Goal: Leave review/rating: Leave review/rating

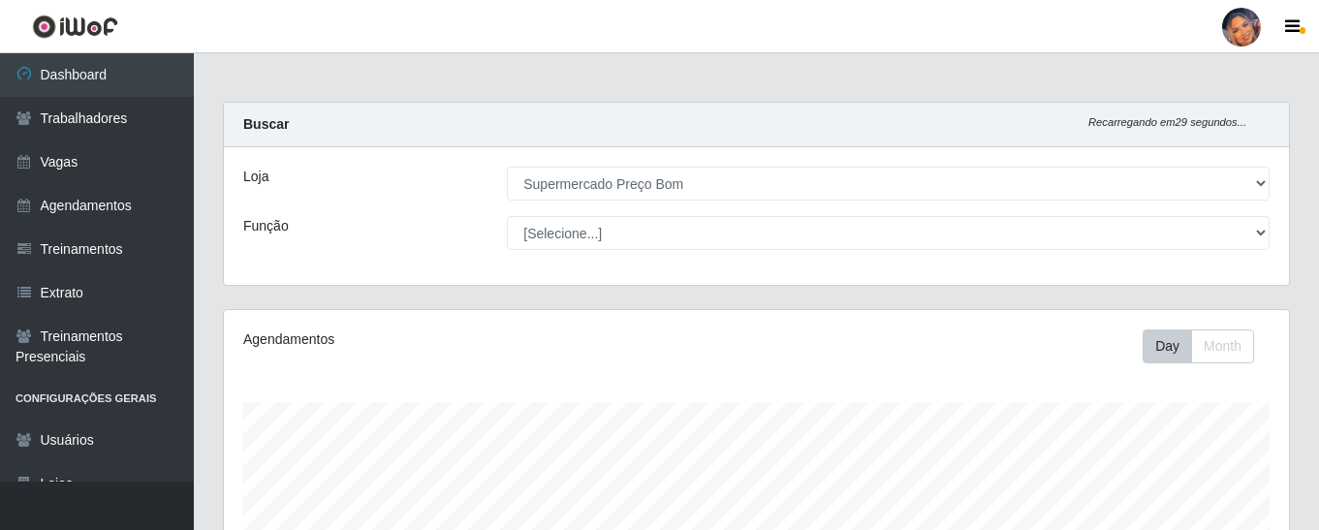
select select "169"
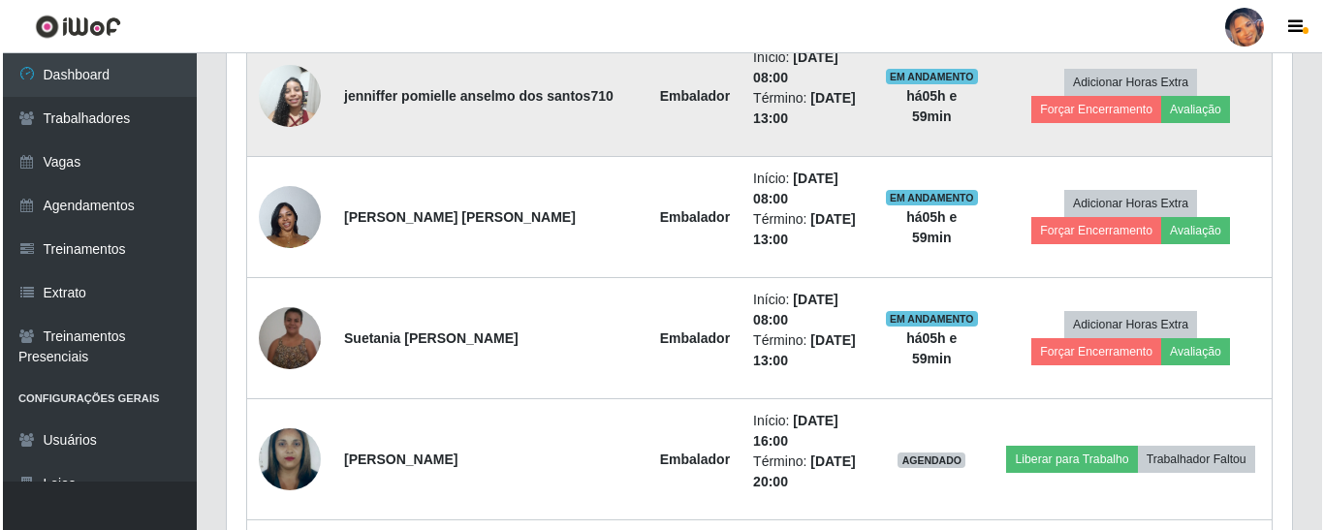
scroll to position [703, 0]
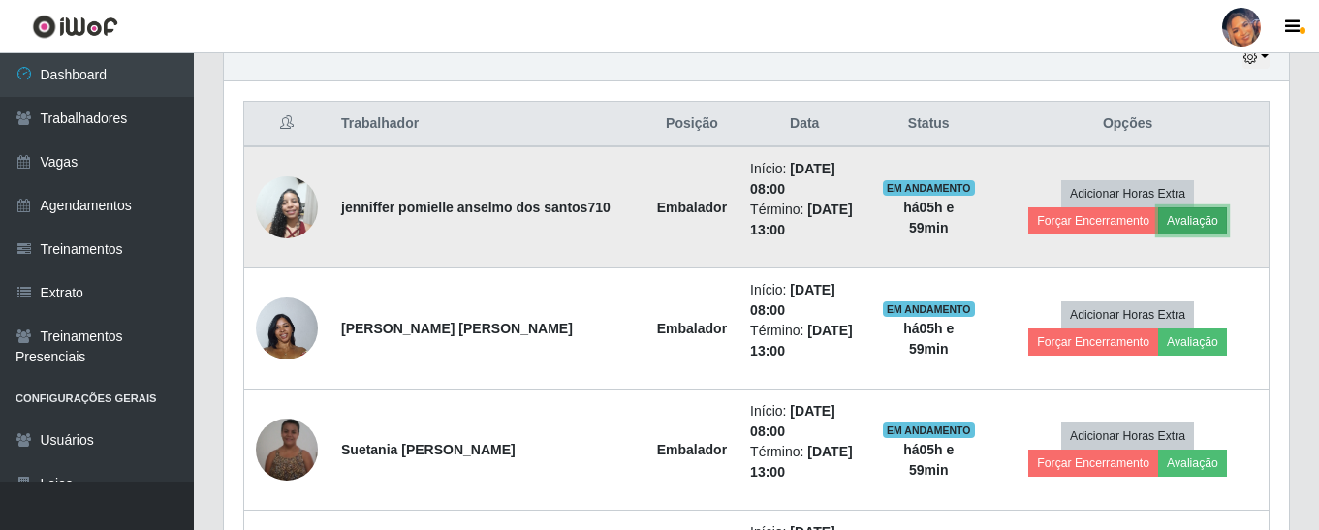
click at [1158, 225] on button "Avaliação" at bounding box center [1192, 220] width 69 height 27
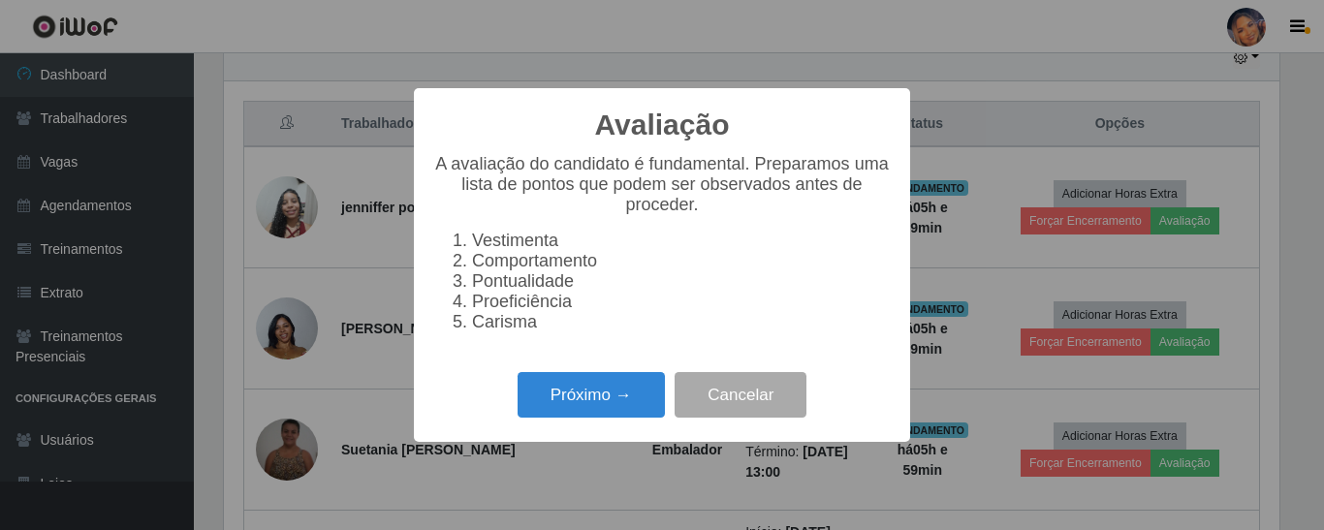
scroll to position [402, 1056]
click at [589, 413] on button "Próximo →" at bounding box center [591, 395] width 147 height 46
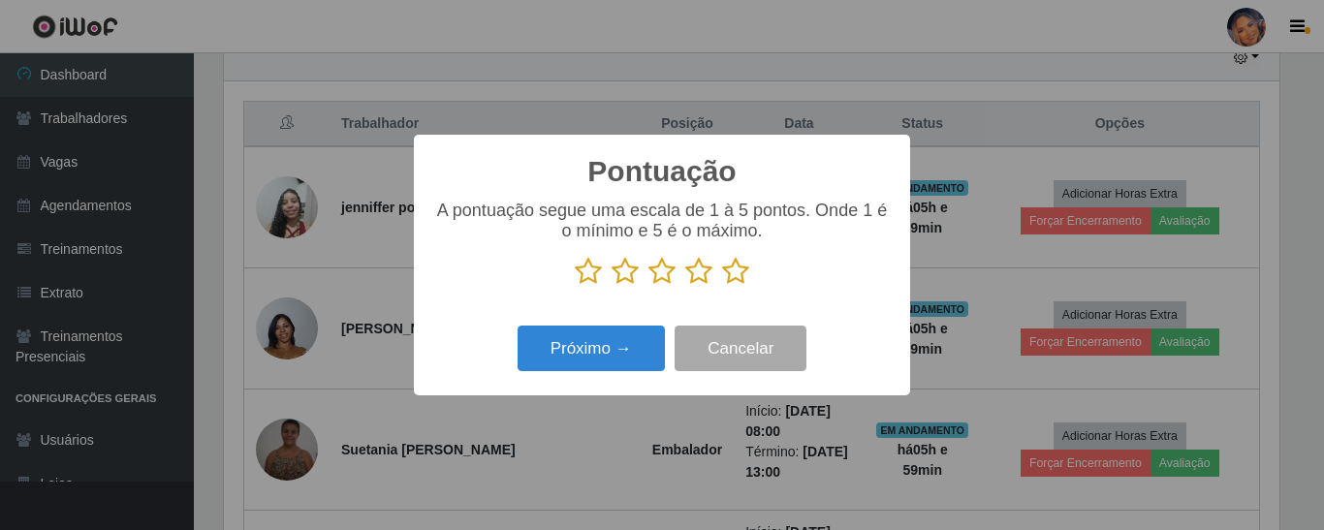
drag, startPoint x: 736, startPoint y: 279, endPoint x: 688, endPoint y: 323, distance: 64.5
click at [735, 280] on icon at bounding box center [735, 271] width 27 height 29
click at [722, 286] on input "radio" at bounding box center [722, 286] width 0 height 0
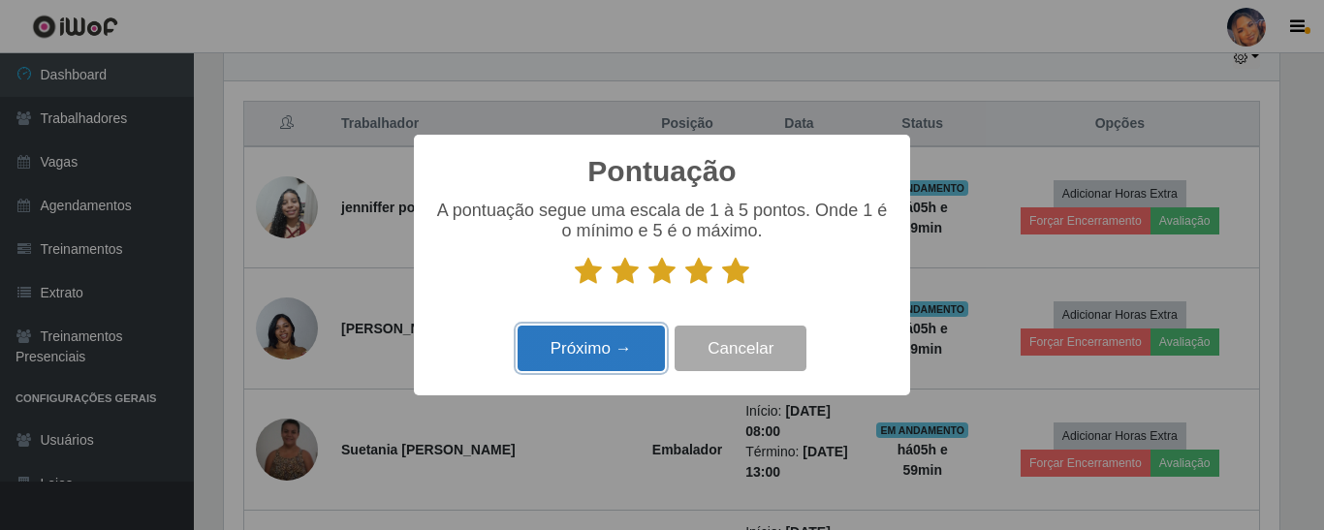
click at [637, 351] on button "Próximo →" at bounding box center [591, 349] width 147 height 46
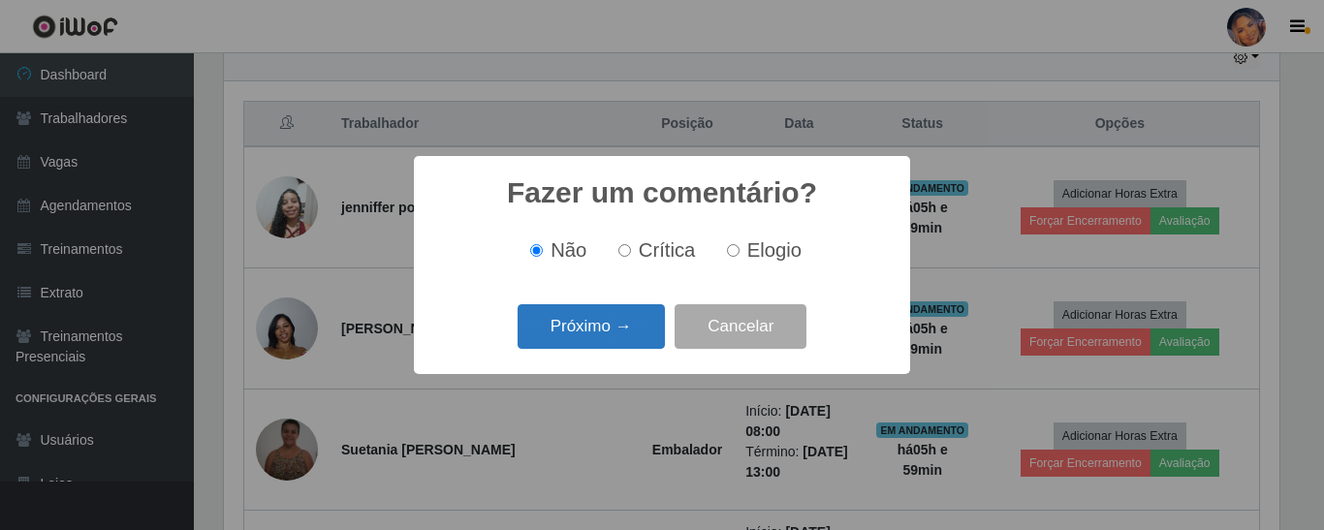
click at [618, 320] on button "Próximo →" at bounding box center [591, 327] width 147 height 46
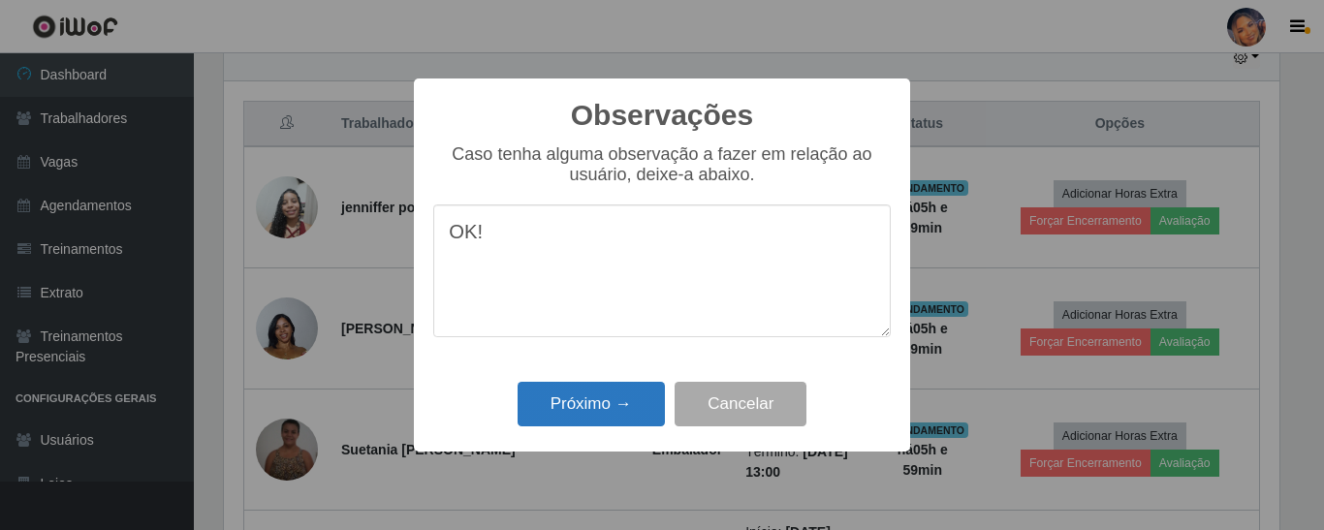
type textarea "OK!"
click at [613, 414] on button "Próximo →" at bounding box center [591, 405] width 147 height 46
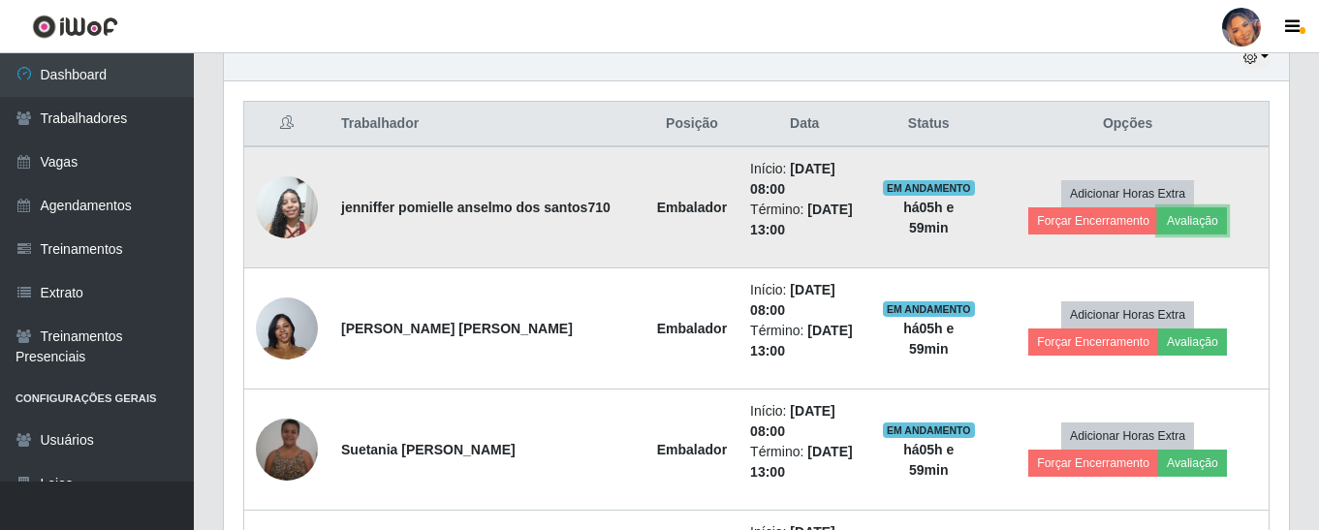
scroll to position [402, 1065]
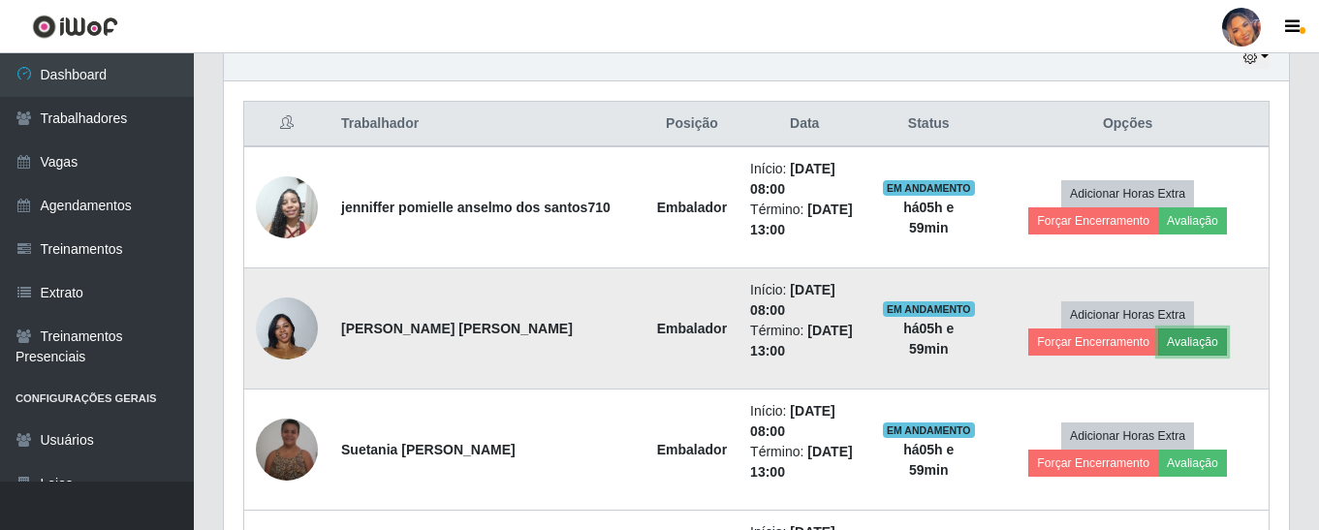
click at [1158, 345] on button "Avaliação" at bounding box center [1192, 342] width 69 height 27
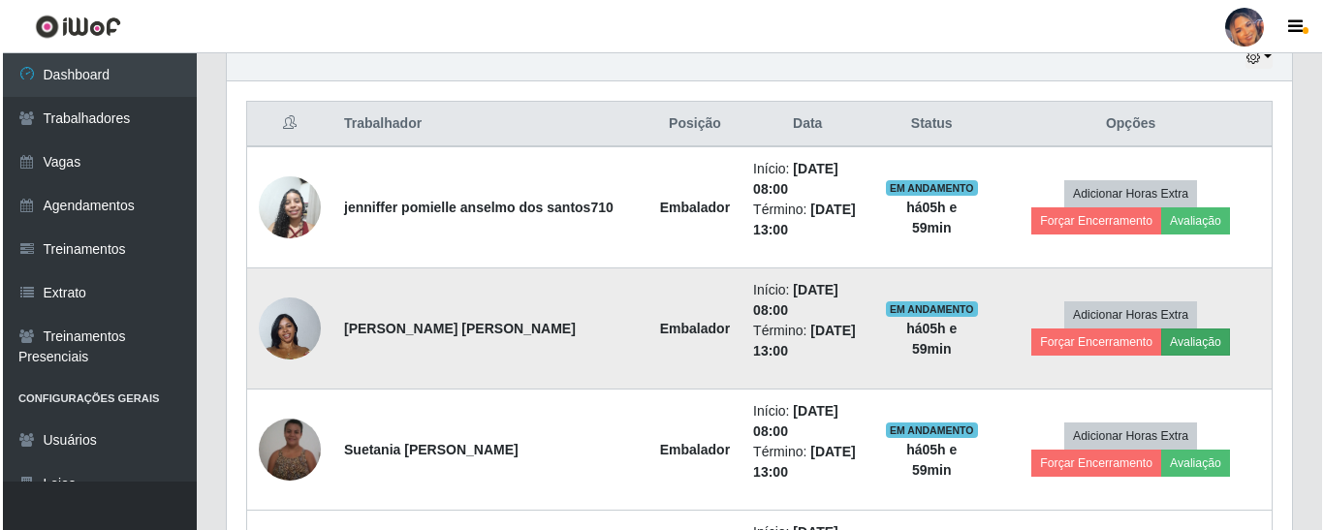
scroll to position [402, 1056]
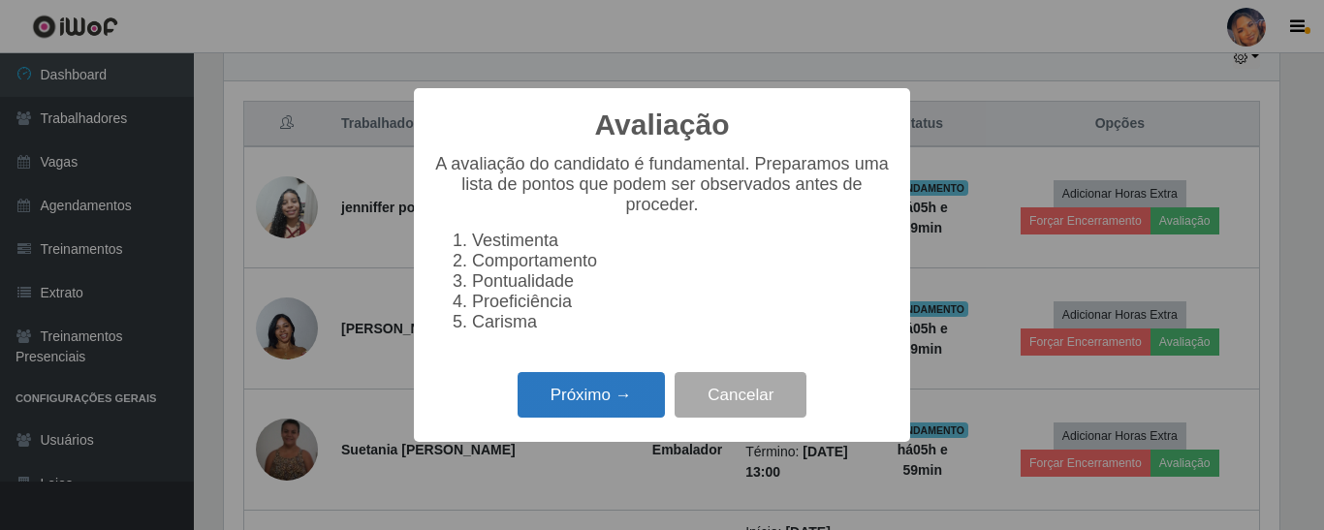
click at [585, 403] on button "Próximo →" at bounding box center [591, 395] width 147 height 46
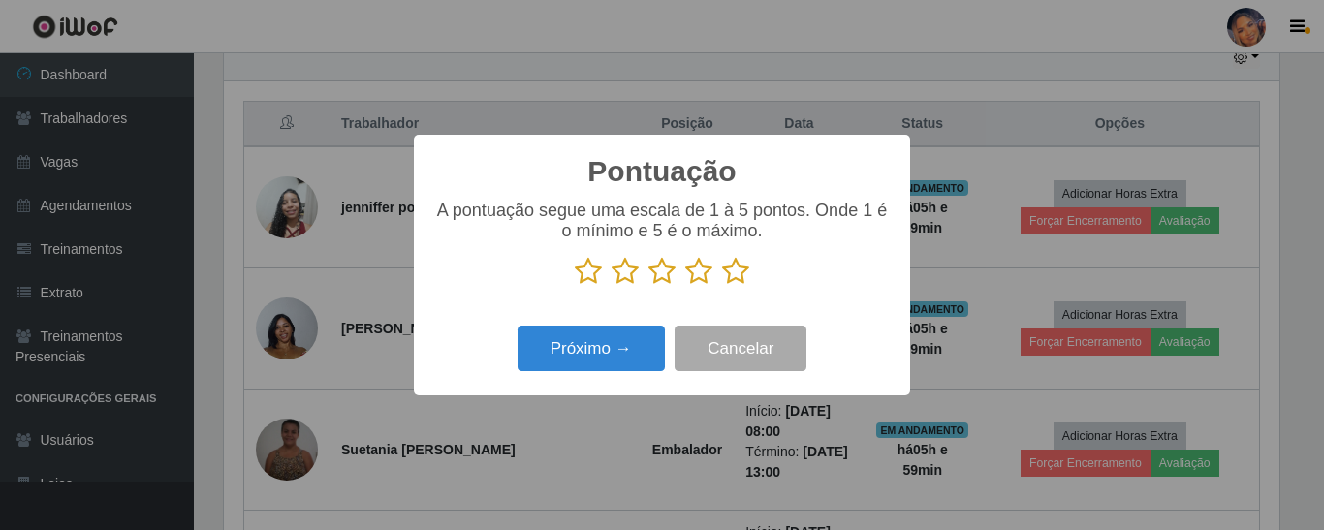
click at [732, 279] on icon at bounding box center [735, 271] width 27 height 29
click at [722, 286] on input "radio" at bounding box center [722, 286] width 0 height 0
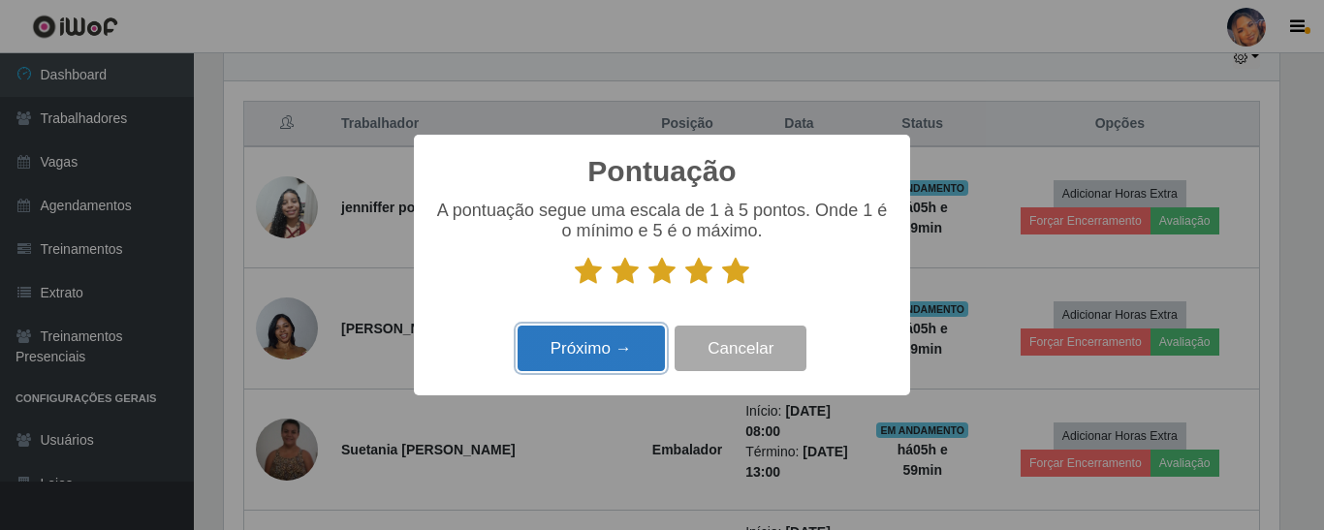
click at [628, 347] on button "Próximo →" at bounding box center [591, 349] width 147 height 46
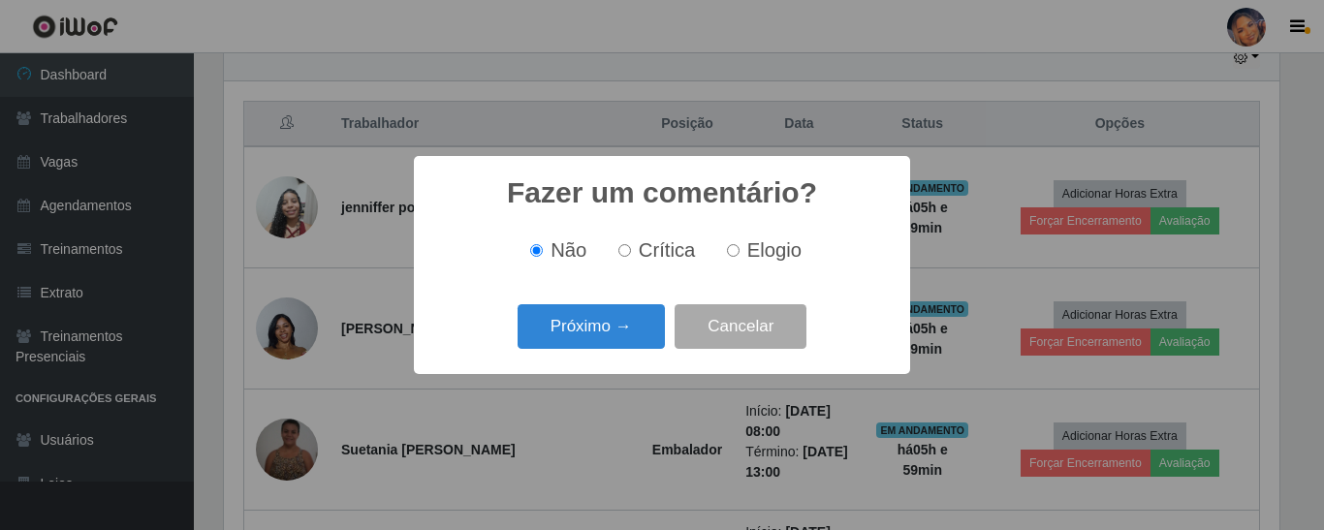
click at [620, 319] on button "Próximo →" at bounding box center [591, 327] width 147 height 46
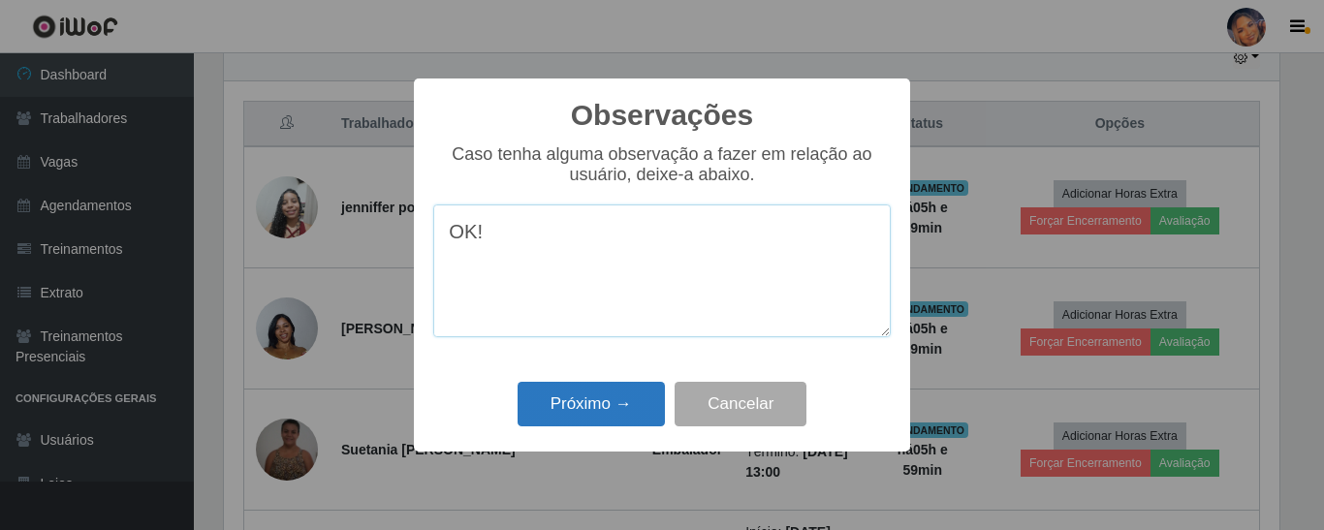
type textarea "OK!"
click at [613, 428] on button "Próximo →" at bounding box center [591, 405] width 147 height 46
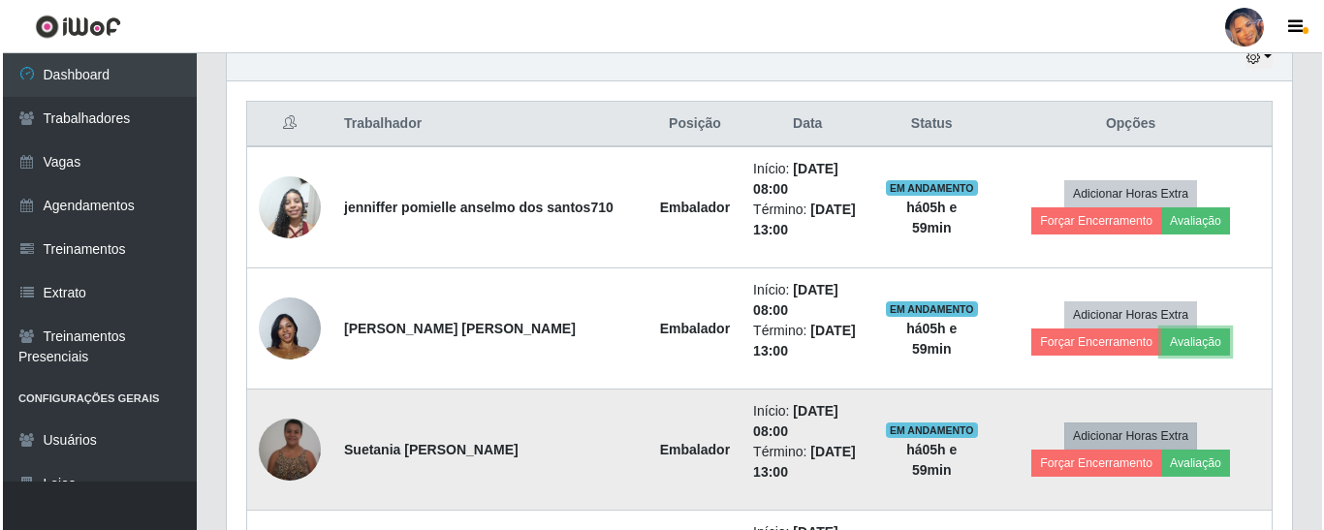
scroll to position [800, 0]
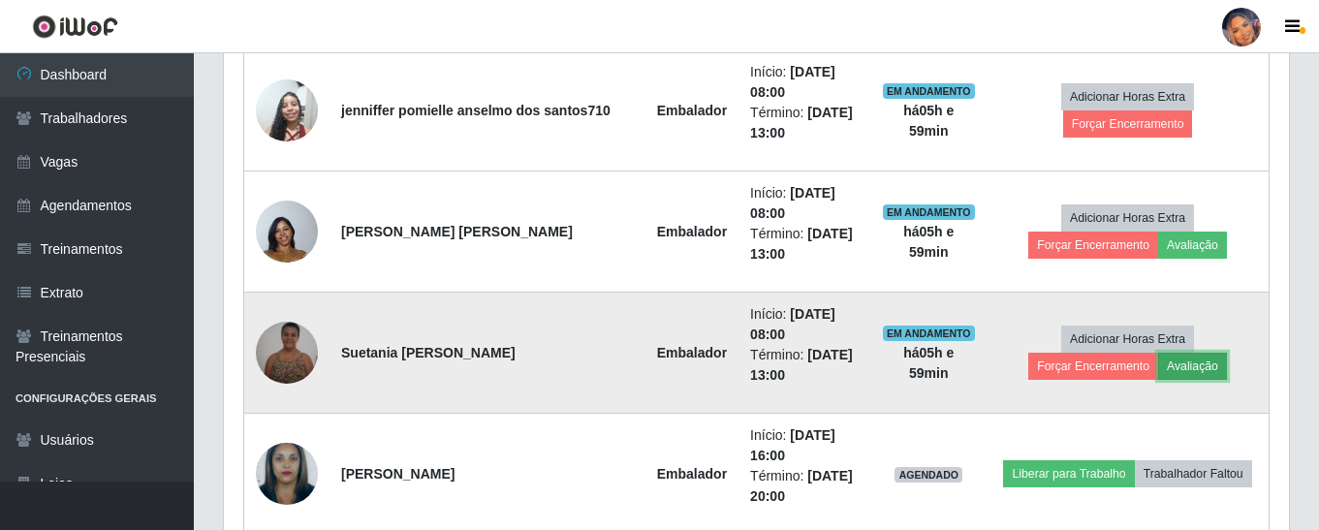
click at [1158, 374] on button "Avaliação" at bounding box center [1192, 366] width 69 height 27
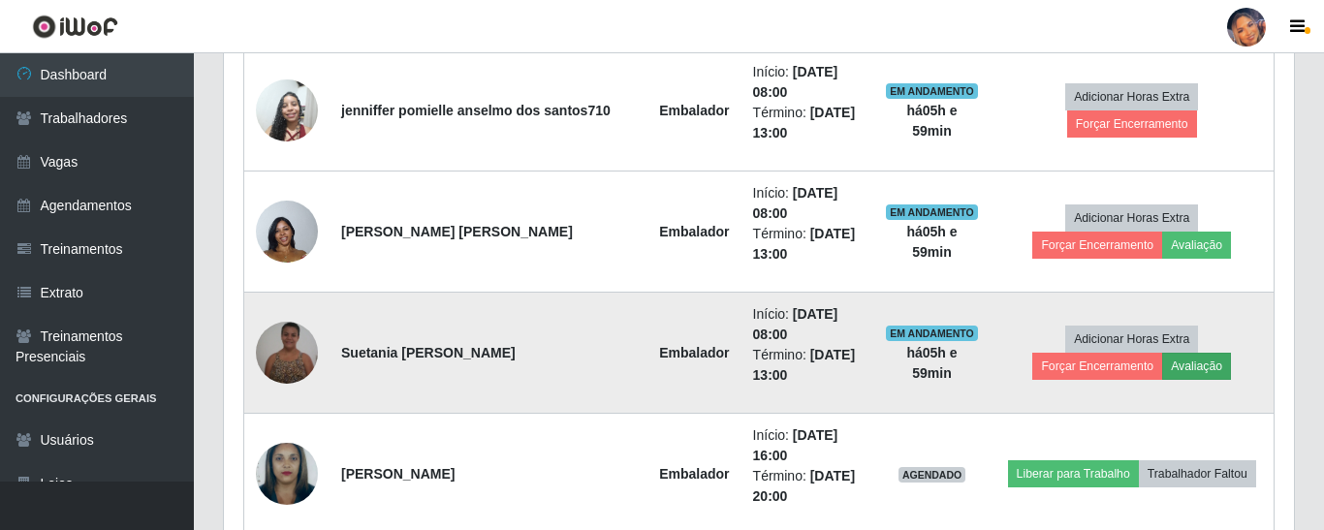
scroll to position [402, 1056]
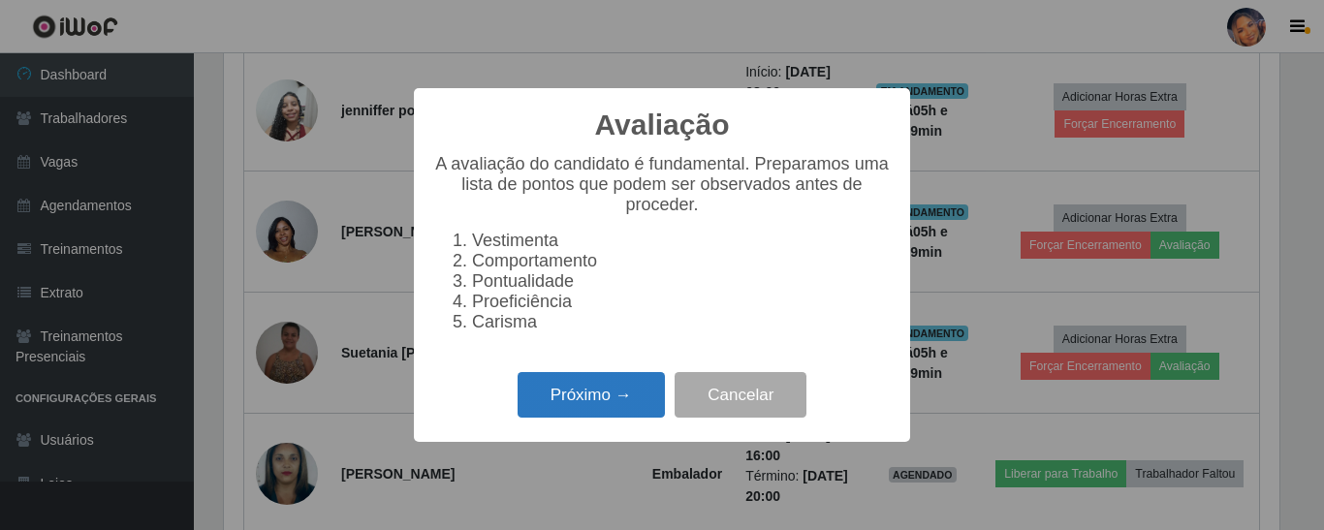
click at [630, 398] on button "Próximo →" at bounding box center [591, 395] width 147 height 46
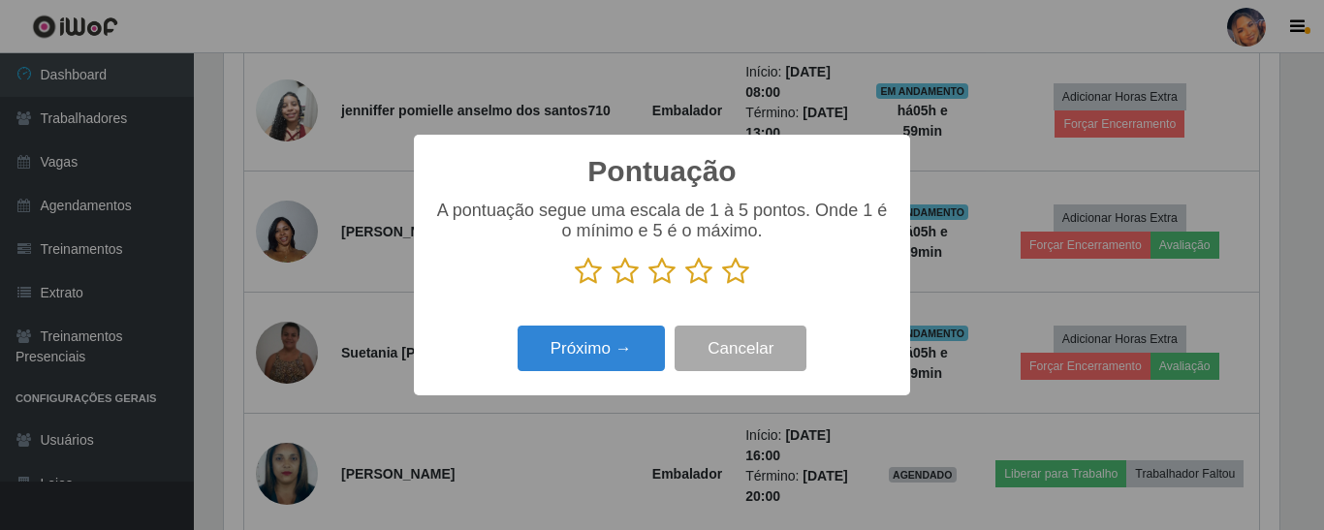
click at [731, 274] on icon at bounding box center [735, 271] width 27 height 29
click at [722, 286] on input "radio" at bounding box center [722, 286] width 0 height 0
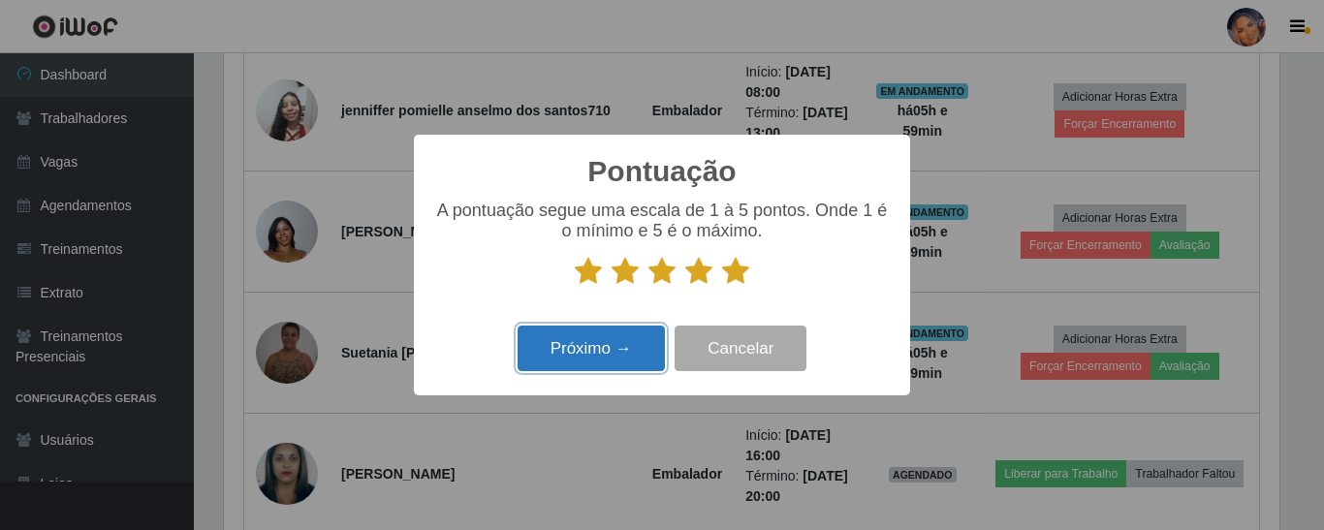
click at [572, 347] on button "Próximo →" at bounding box center [591, 349] width 147 height 46
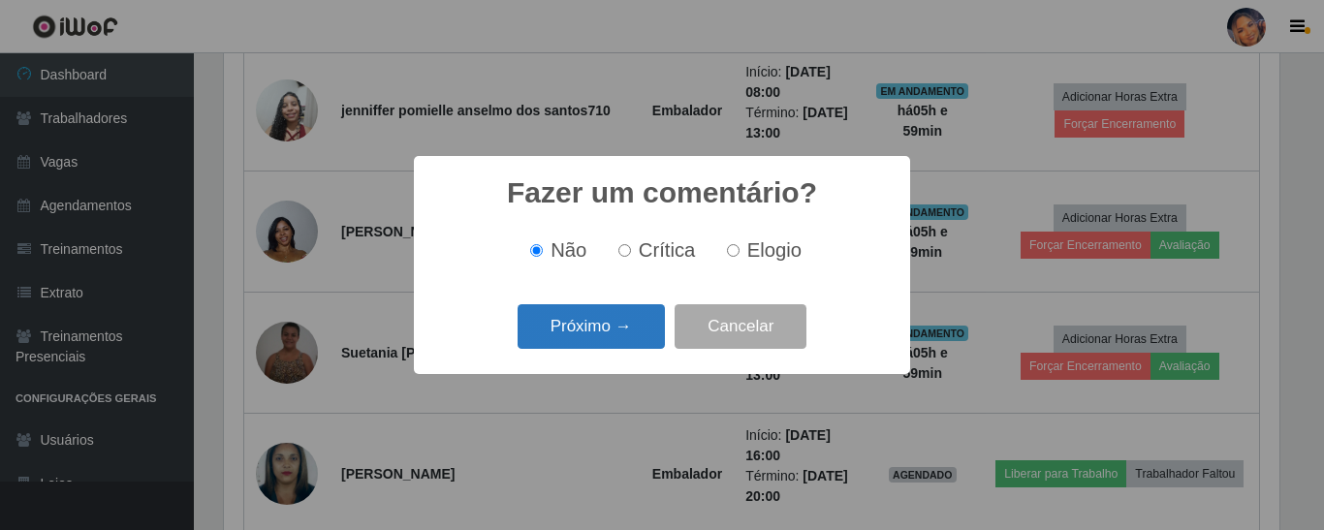
click at [580, 338] on button "Próximo →" at bounding box center [591, 327] width 147 height 46
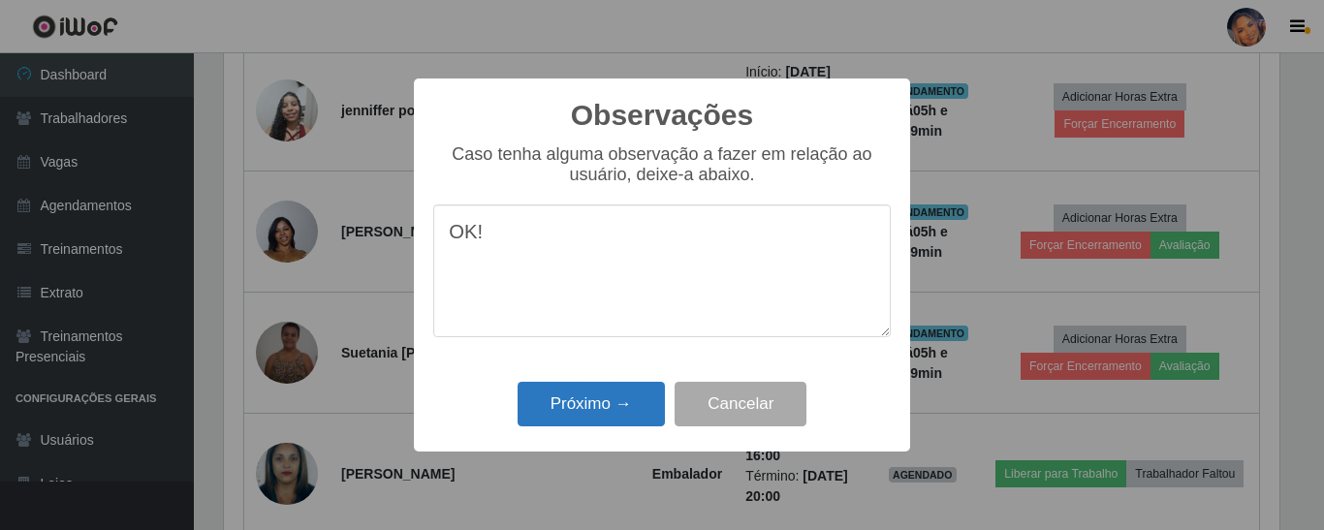
type textarea "OK!"
click at [575, 416] on button "Próximo →" at bounding box center [591, 405] width 147 height 46
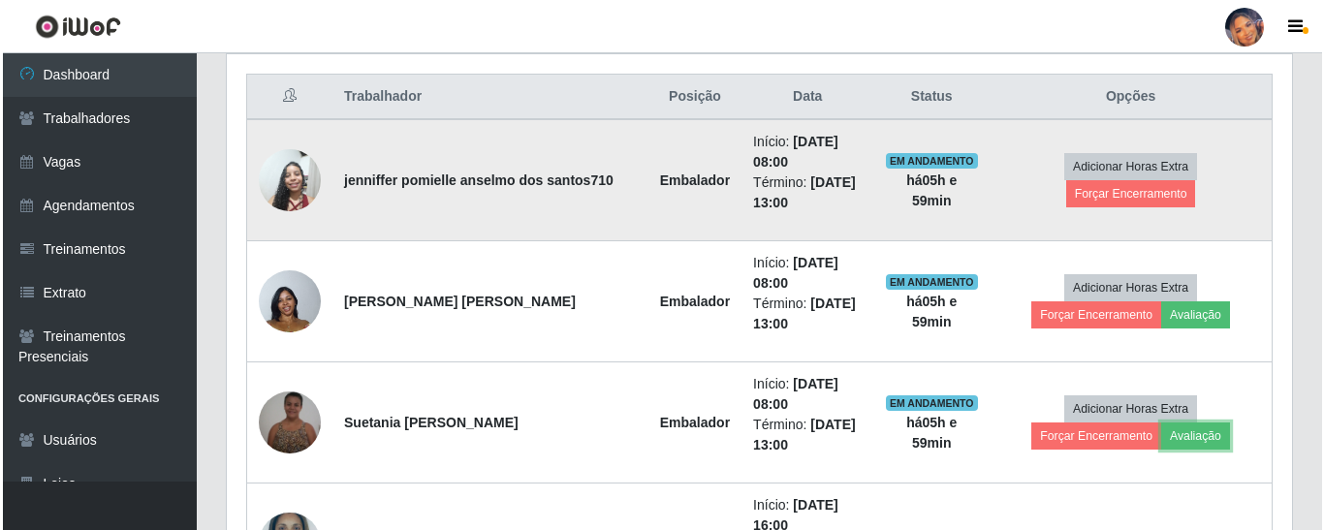
scroll to position [703, 0]
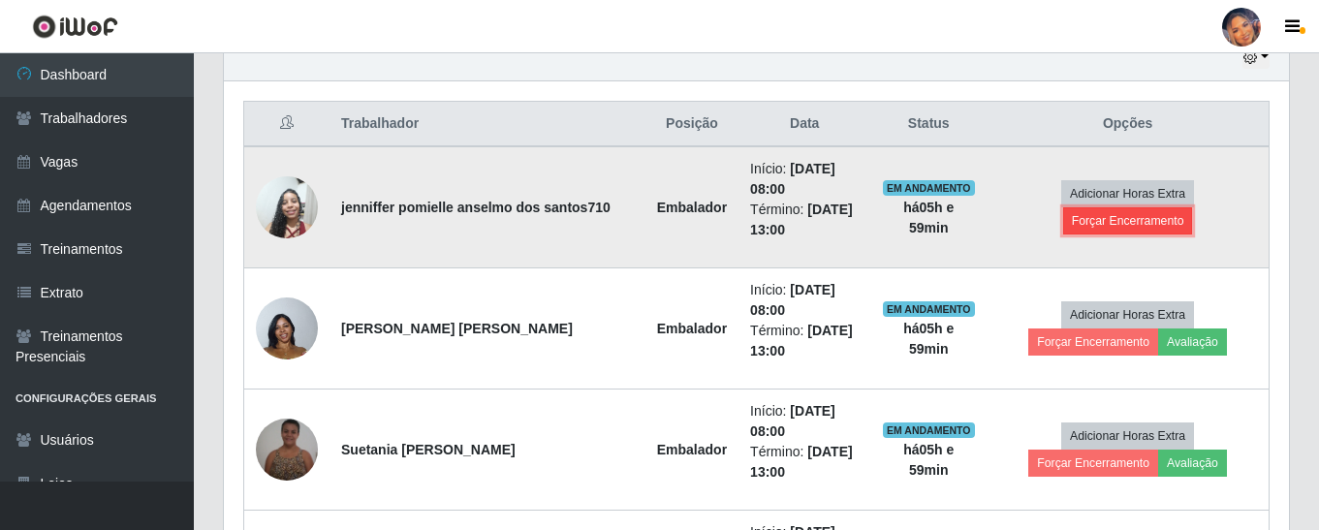
click at [1185, 207] on button "Forçar Encerramento" at bounding box center [1128, 220] width 130 height 27
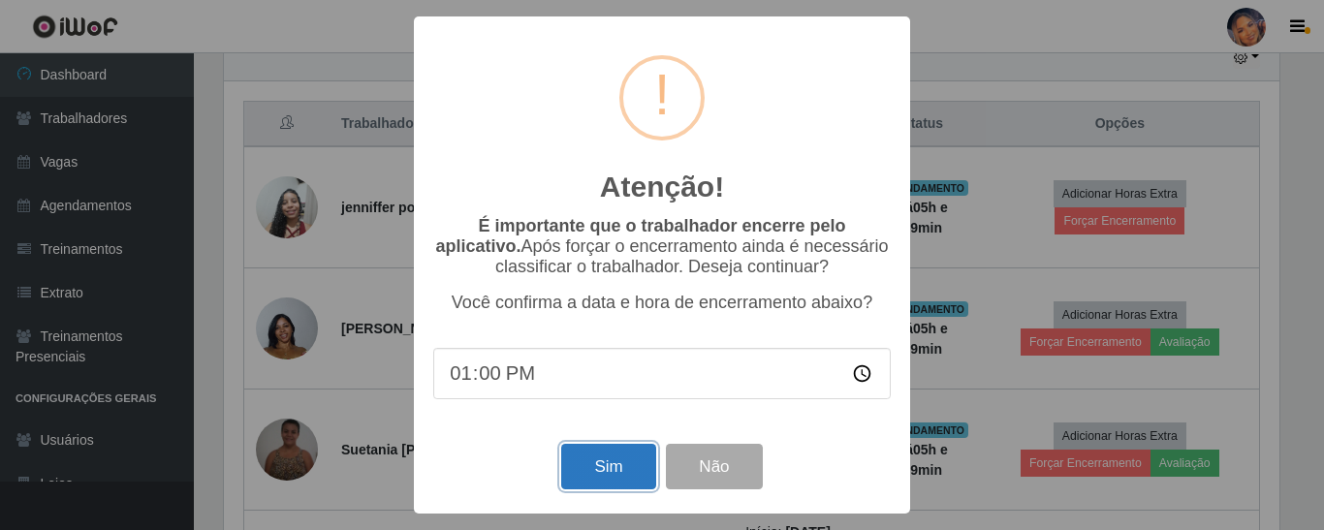
click at [591, 482] on button "Sim" at bounding box center [608, 467] width 94 height 46
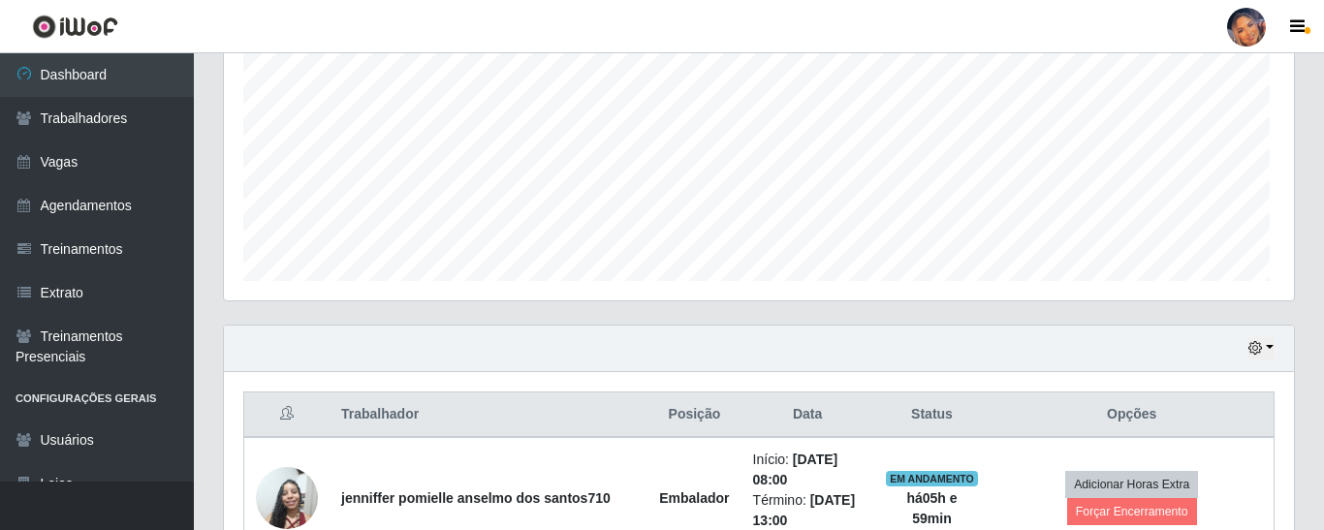
scroll to position [0, 0]
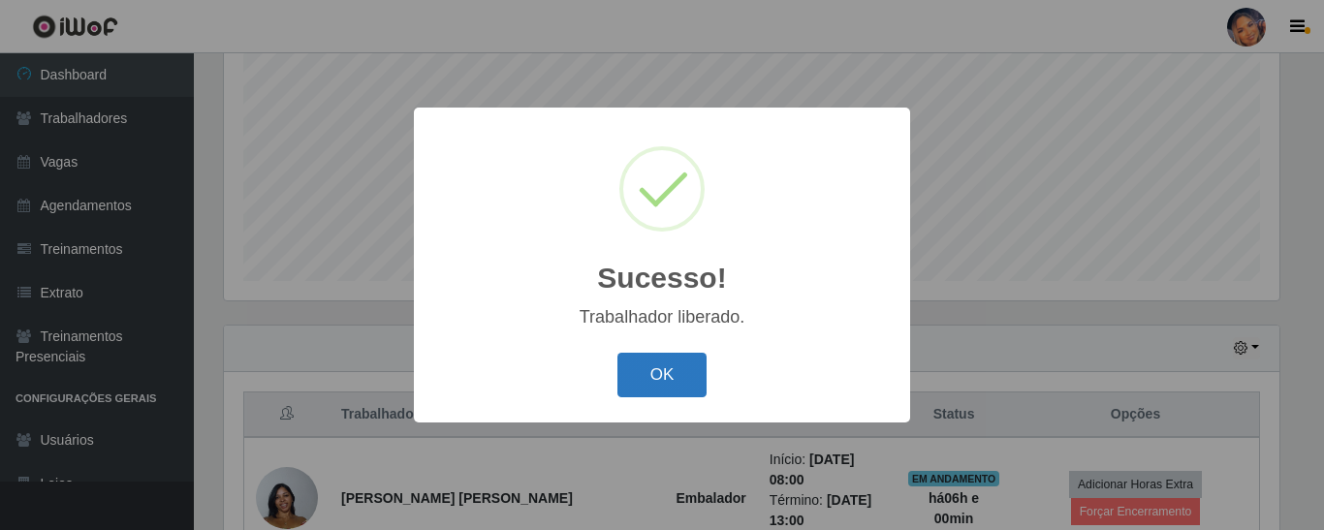
click at [646, 361] on button "OK" at bounding box center [663, 376] width 90 height 46
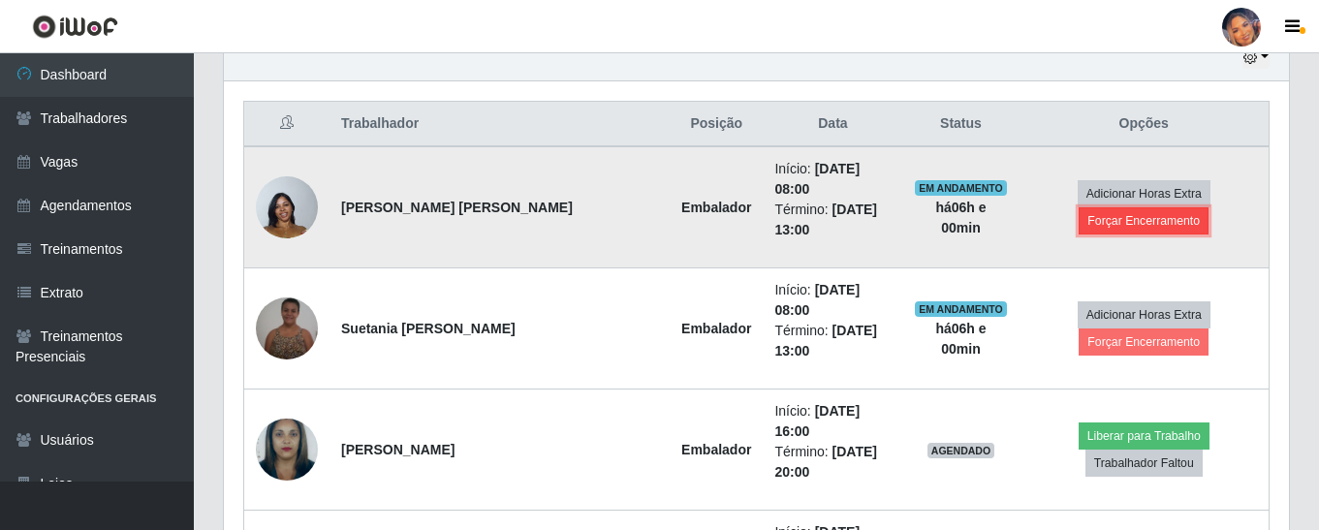
click at [1126, 221] on button "Forçar Encerramento" at bounding box center [1144, 220] width 130 height 27
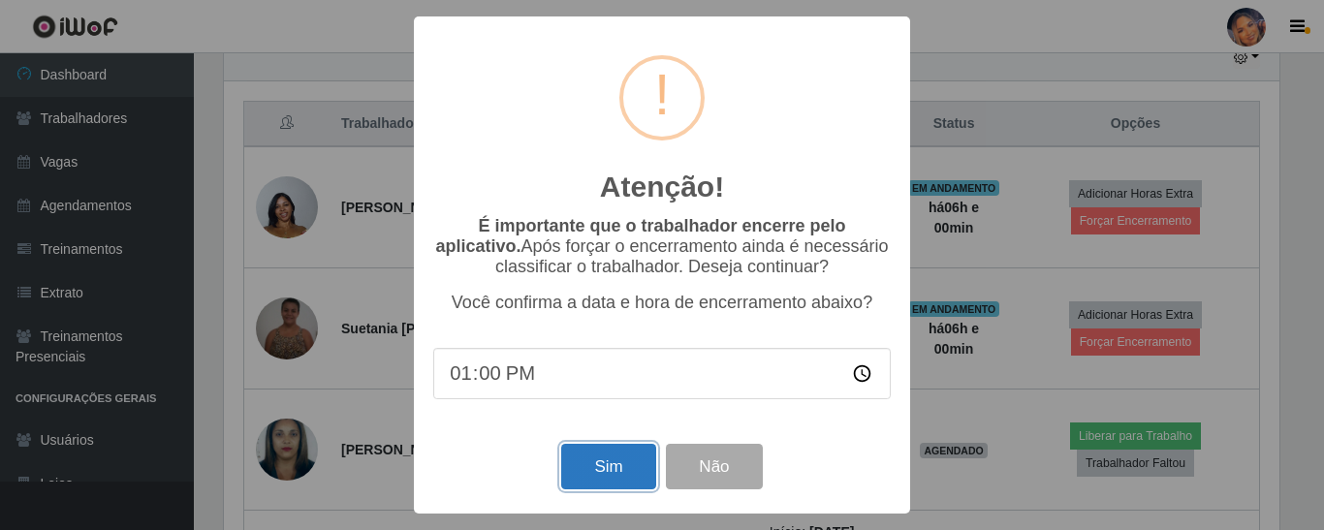
click at [618, 468] on button "Sim" at bounding box center [608, 467] width 94 height 46
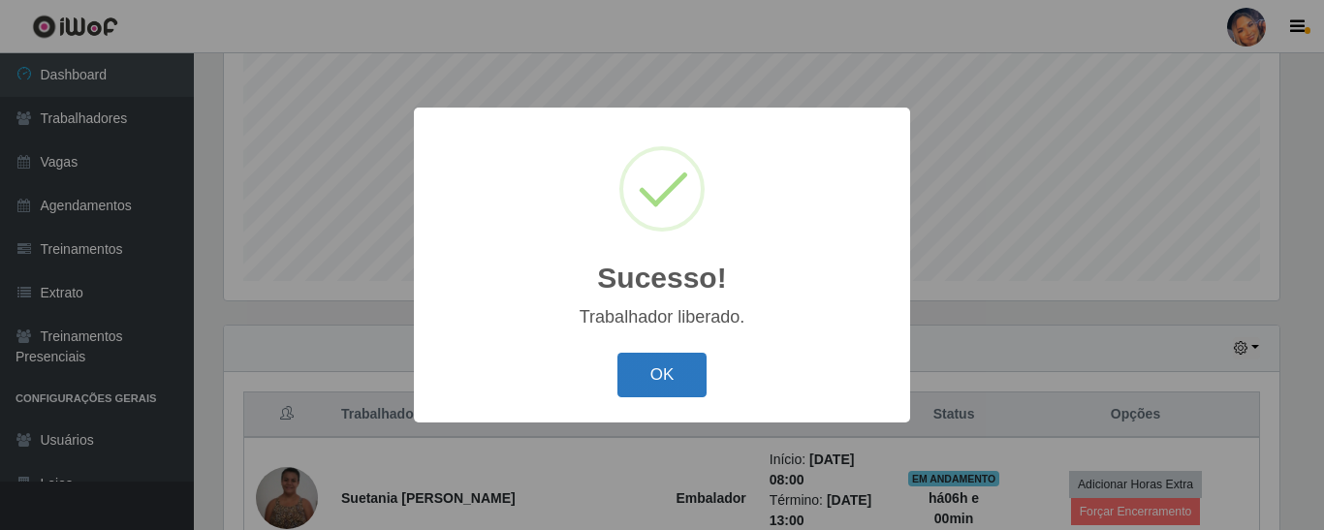
click at [668, 389] on button "OK" at bounding box center [663, 376] width 90 height 46
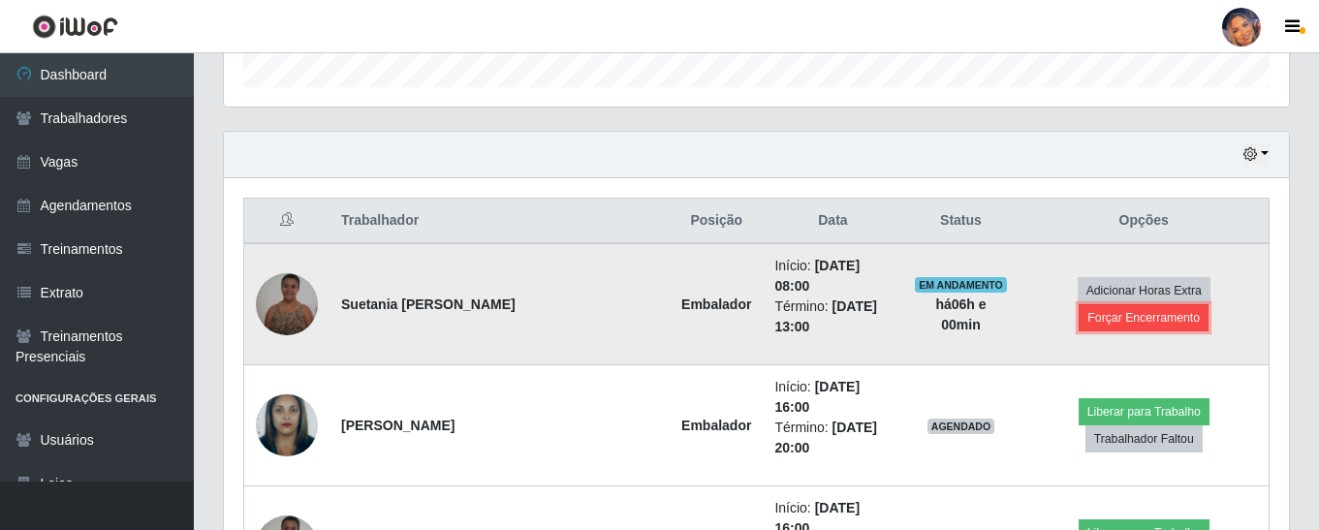
click at [1094, 315] on button "Forçar Encerramento" at bounding box center [1144, 317] width 130 height 27
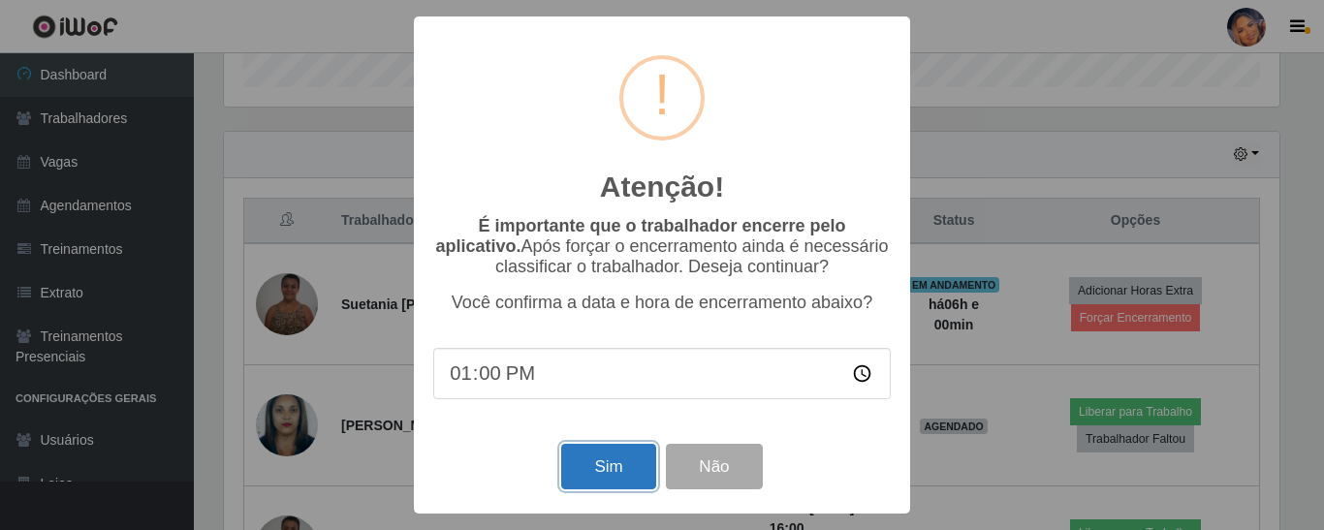
click at [602, 464] on button "Sim" at bounding box center [608, 467] width 94 height 46
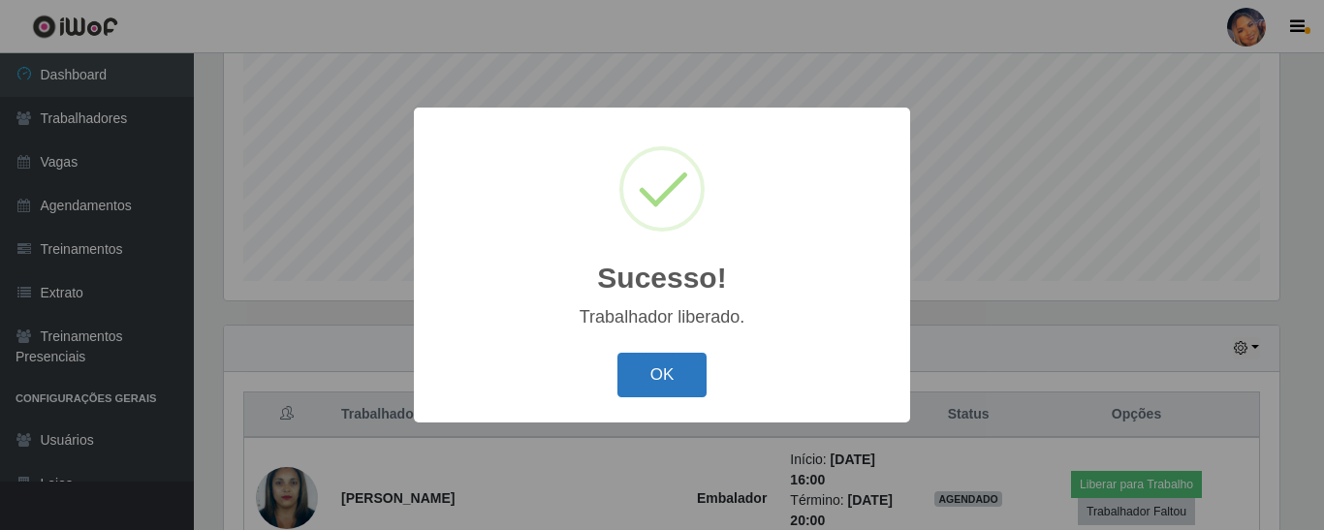
click at [658, 375] on button "OK" at bounding box center [663, 376] width 90 height 46
